Goal: Task Accomplishment & Management: Manage account settings

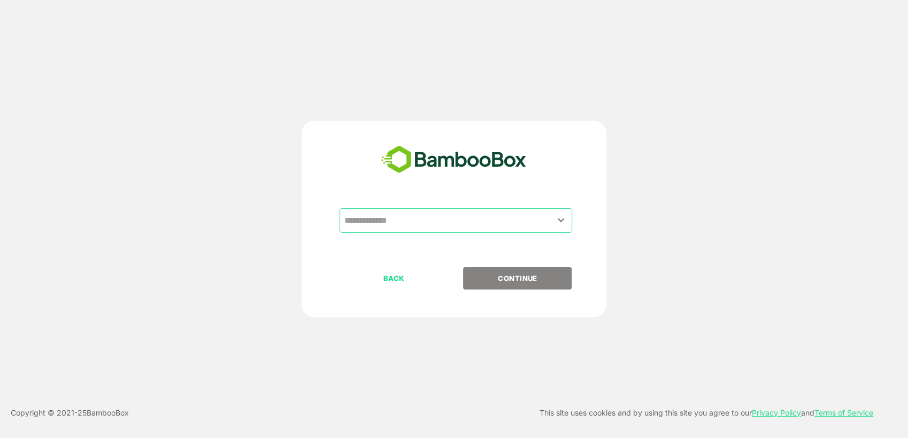
click at [484, 225] on input "text" at bounding box center [456, 221] width 228 height 20
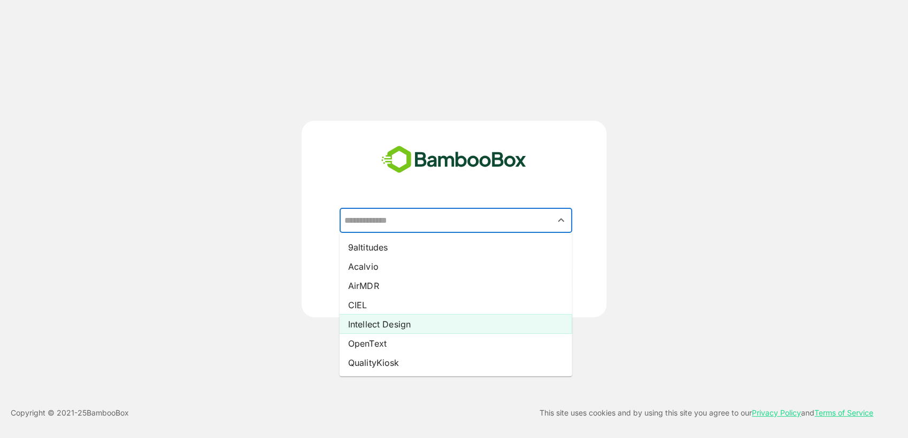
click at [460, 325] on li "Intellect Design" at bounding box center [456, 323] width 233 height 19
type input "**********"
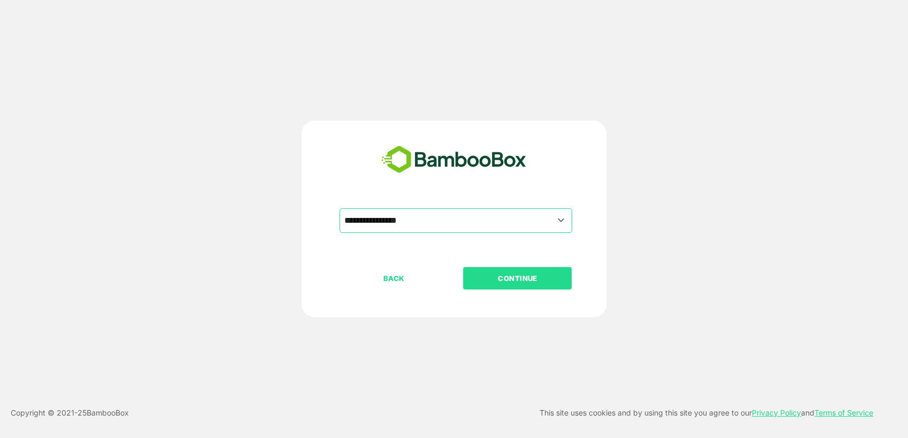
click at [505, 276] on p "CONTINUE" at bounding box center [517, 279] width 107 height 12
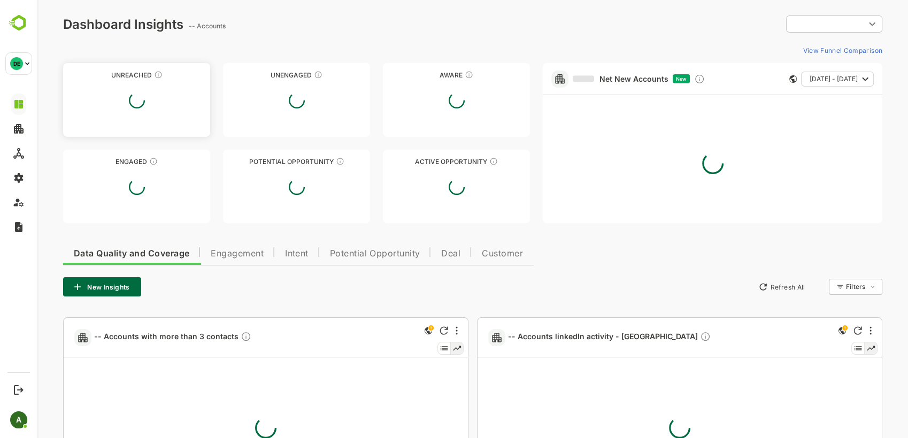
type input "**********"
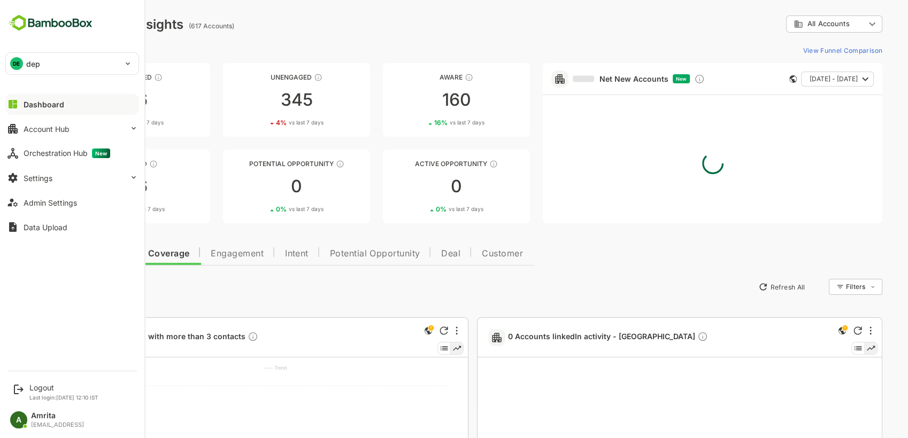
click at [25, 70] on div "DE dep" at bounding box center [66, 63] width 120 height 21
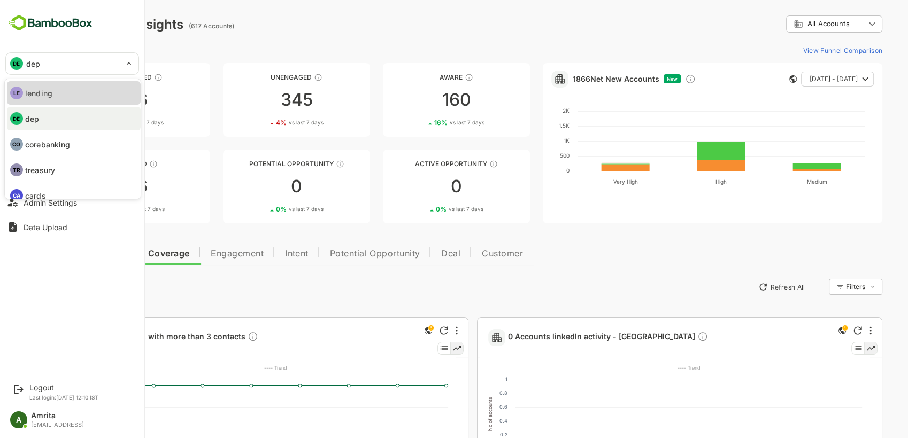
click at [48, 92] on p "lending" at bounding box center [38, 93] width 27 height 11
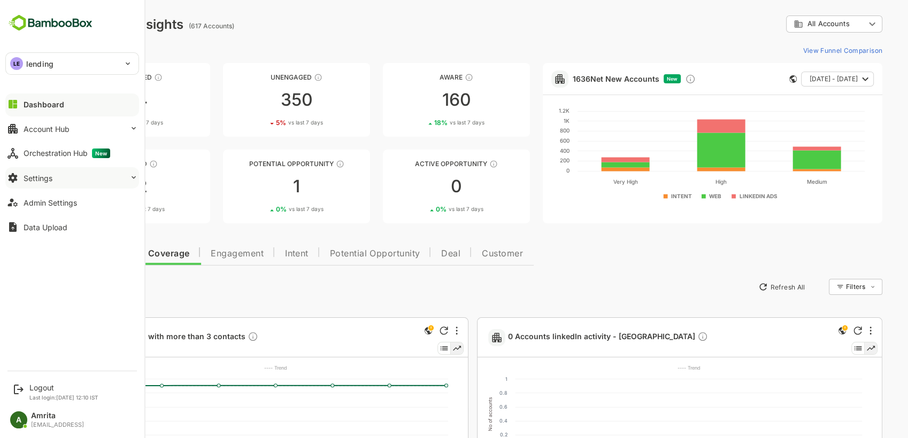
click at [79, 178] on button "Settings" at bounding box center [72, 177] width 134 height 21
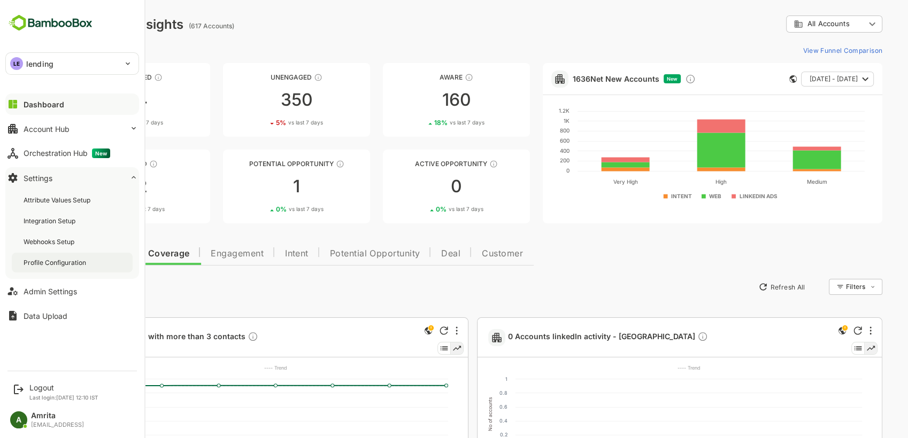
click at [73, 259] on div "Profile Configuration" at bounding box center [56, 262] width 65 height 9
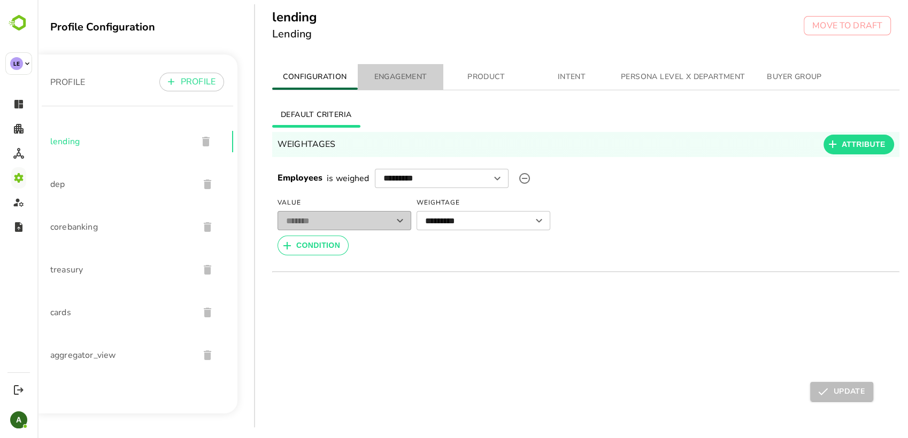
click at [388, 71] on span "ENGAGEMENT" at bounding box center [400, 77] width 73 height 13
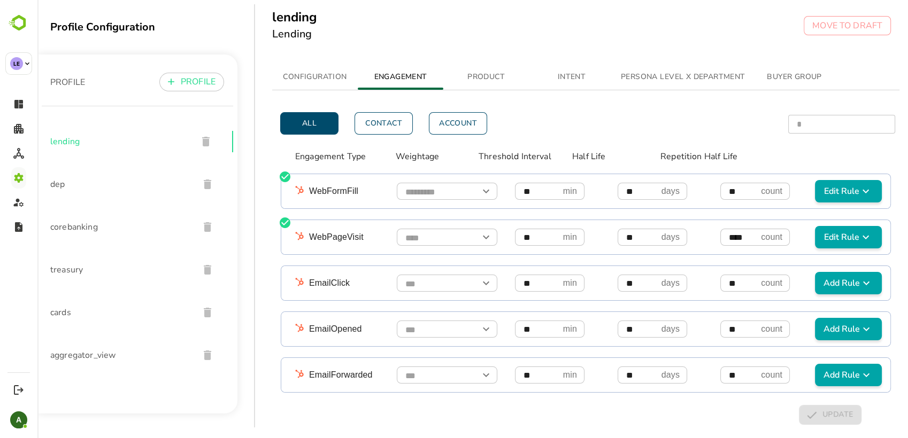
click at [729, 24] on div "lending Lending MOVE TO DRAFT" at bounding box center [581, 28] width 653 height 56
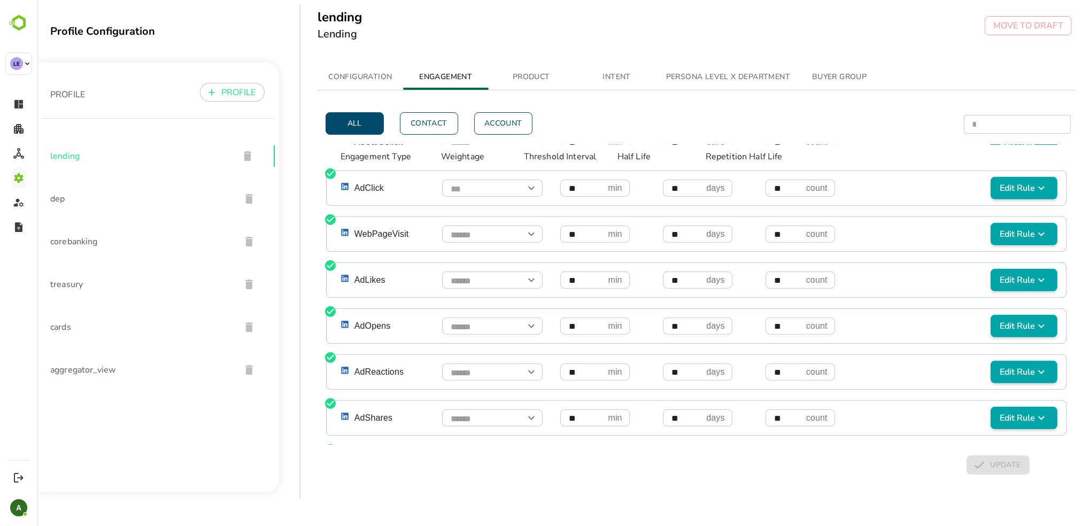
scroll to position [442, 0]
